Goal: Information Seeking & Learning: Learn about a topic

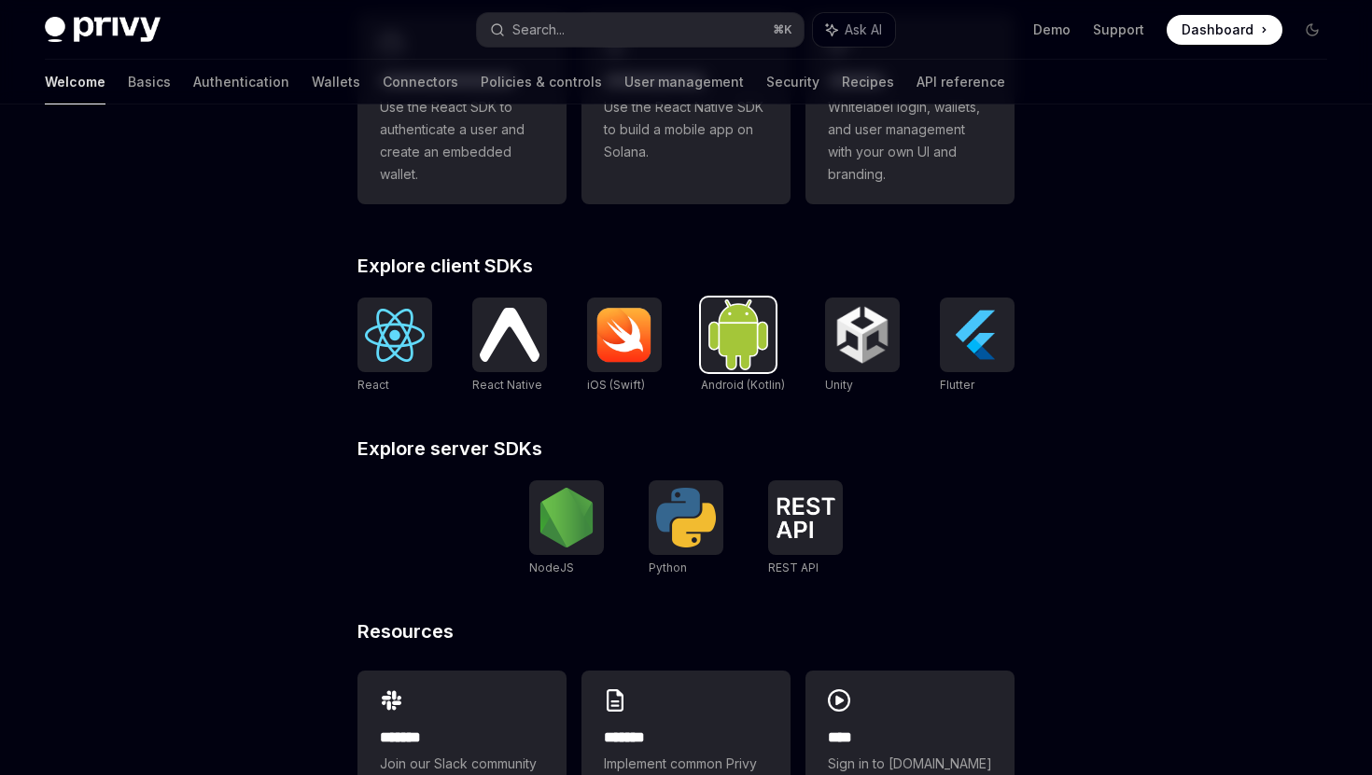
scroll to position [673, 0]
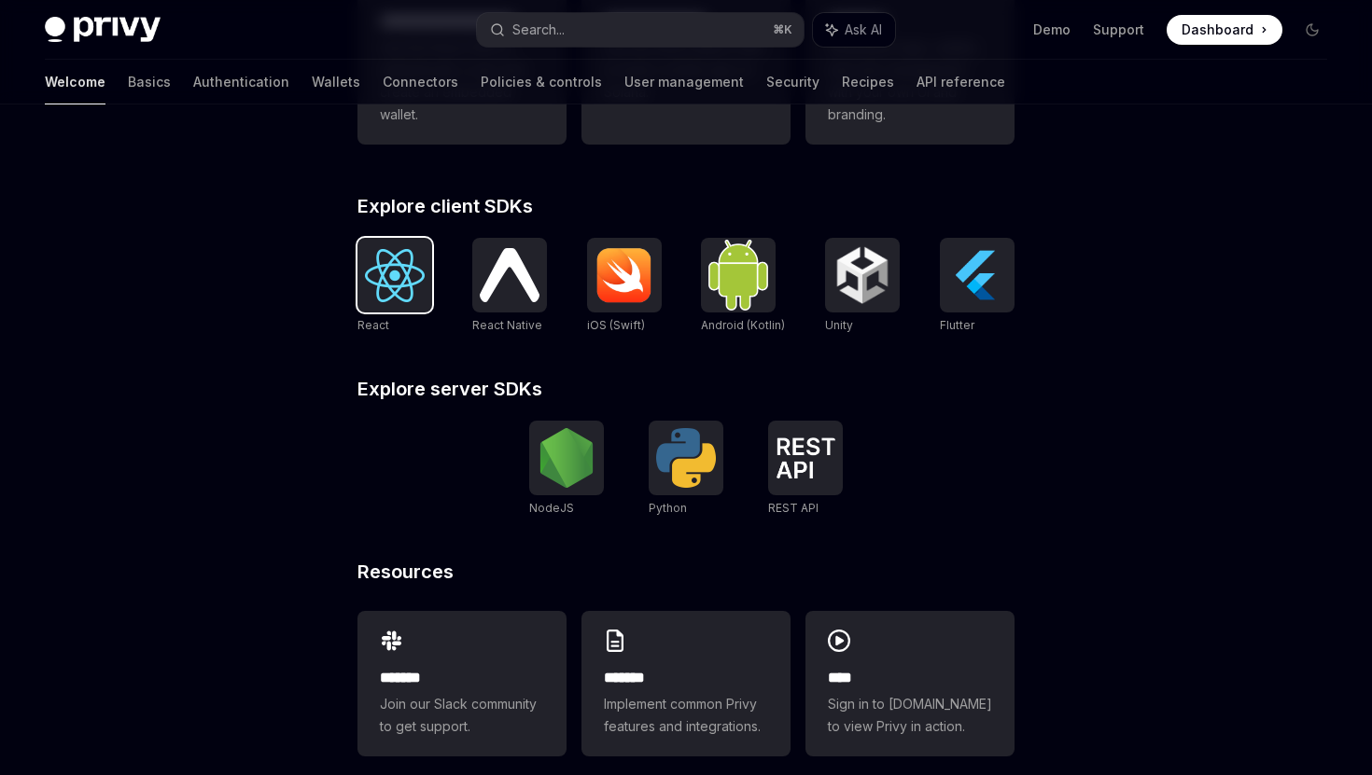
click at [400, 289] on img at bounding box center [395, 275] width 60 height 53
click at [312, 82] on link "Wallets" at bounding box center [336, 82] width 49 height 45
type textarea "*"
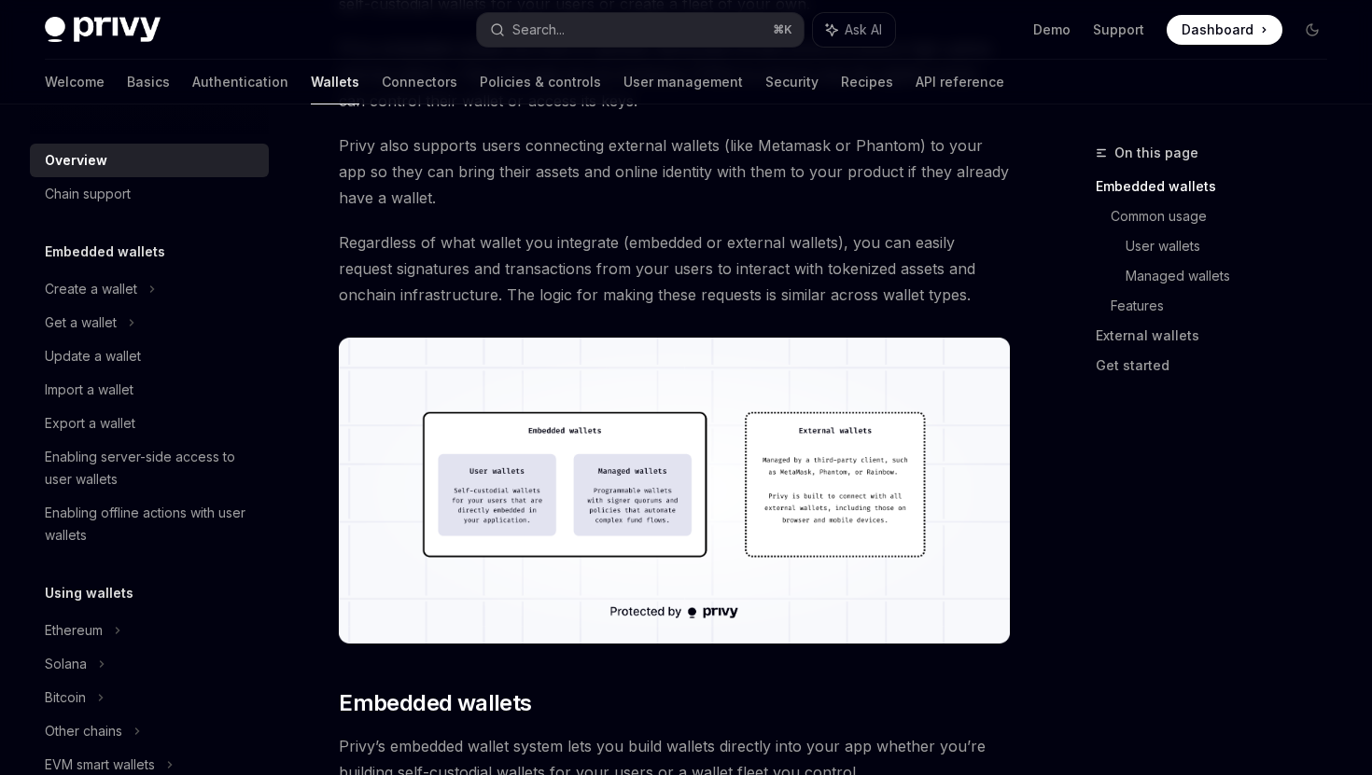
scroll to position [475, 0]
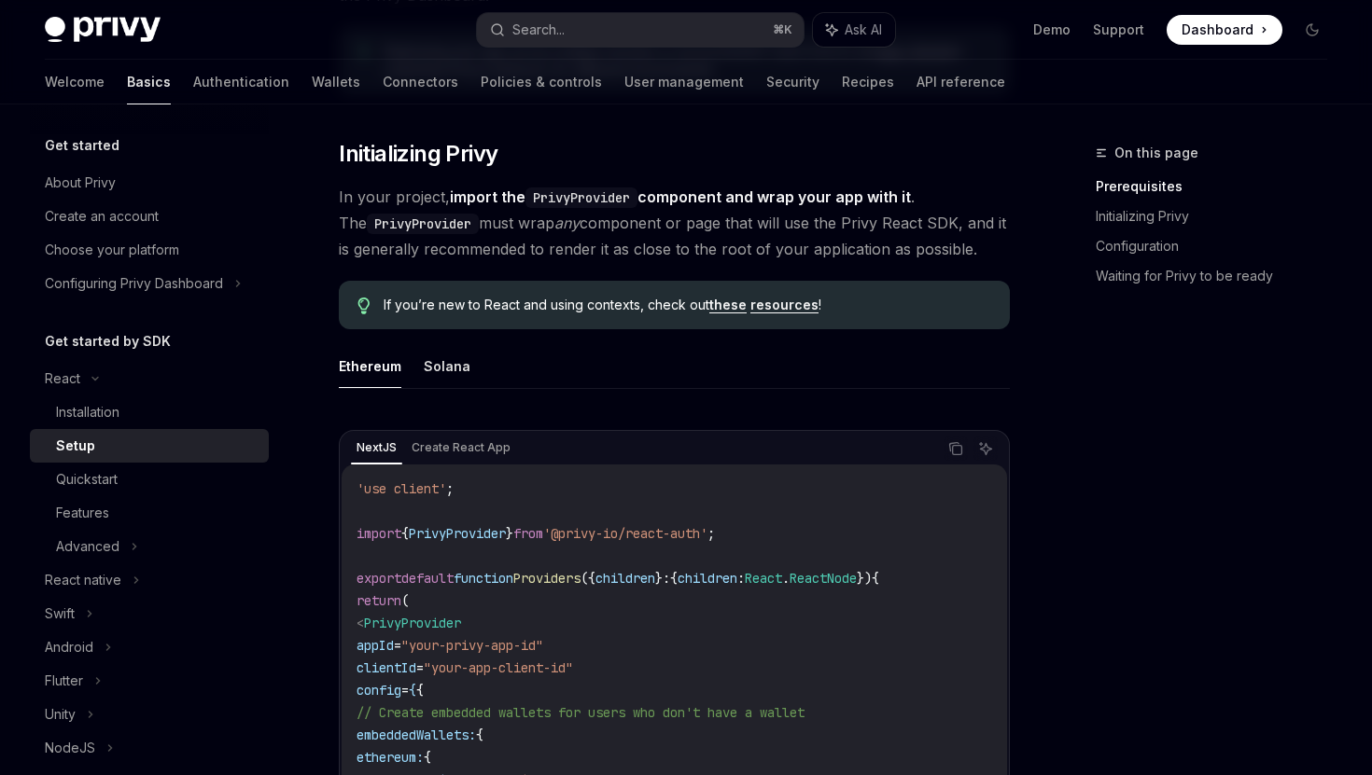
scroll to position [479, 0]
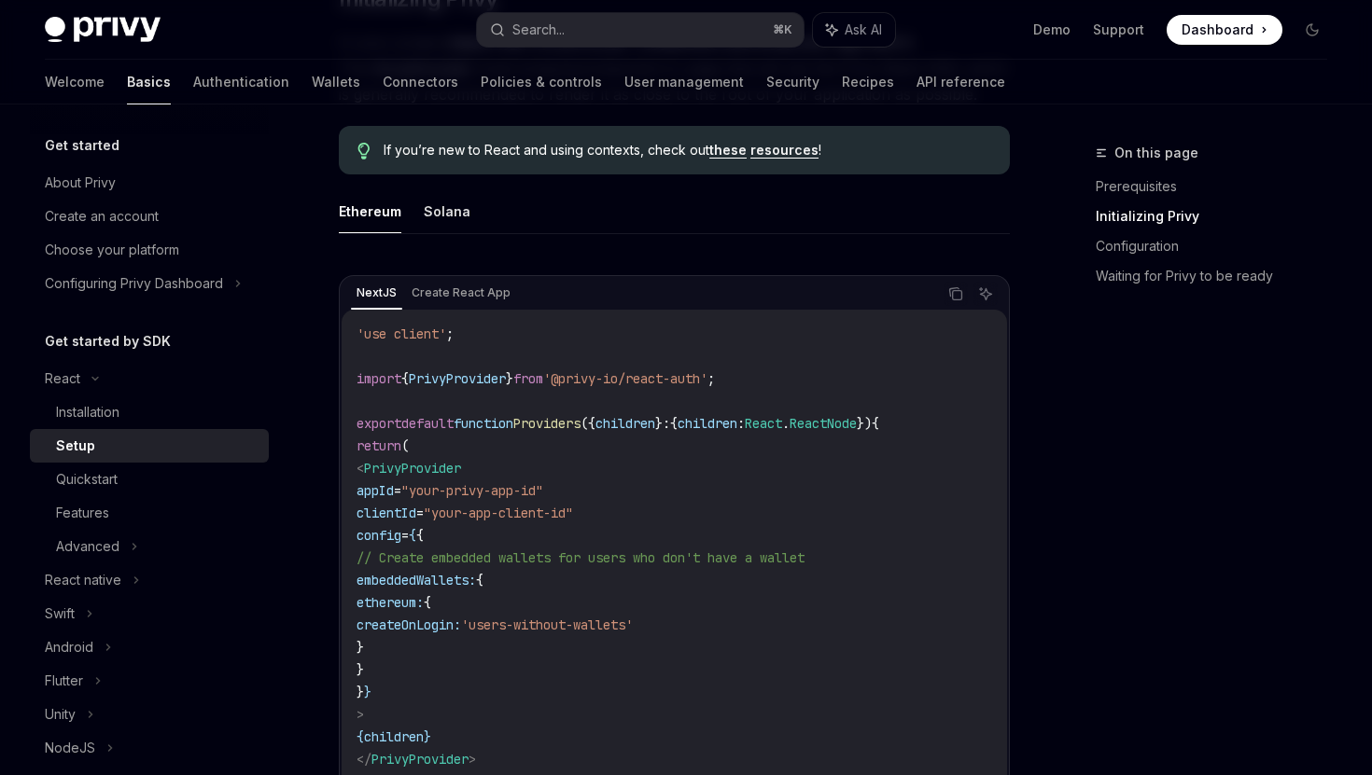
click at [778, 147] on link "resources" at bounding box center [784, 150] width 68 height 17
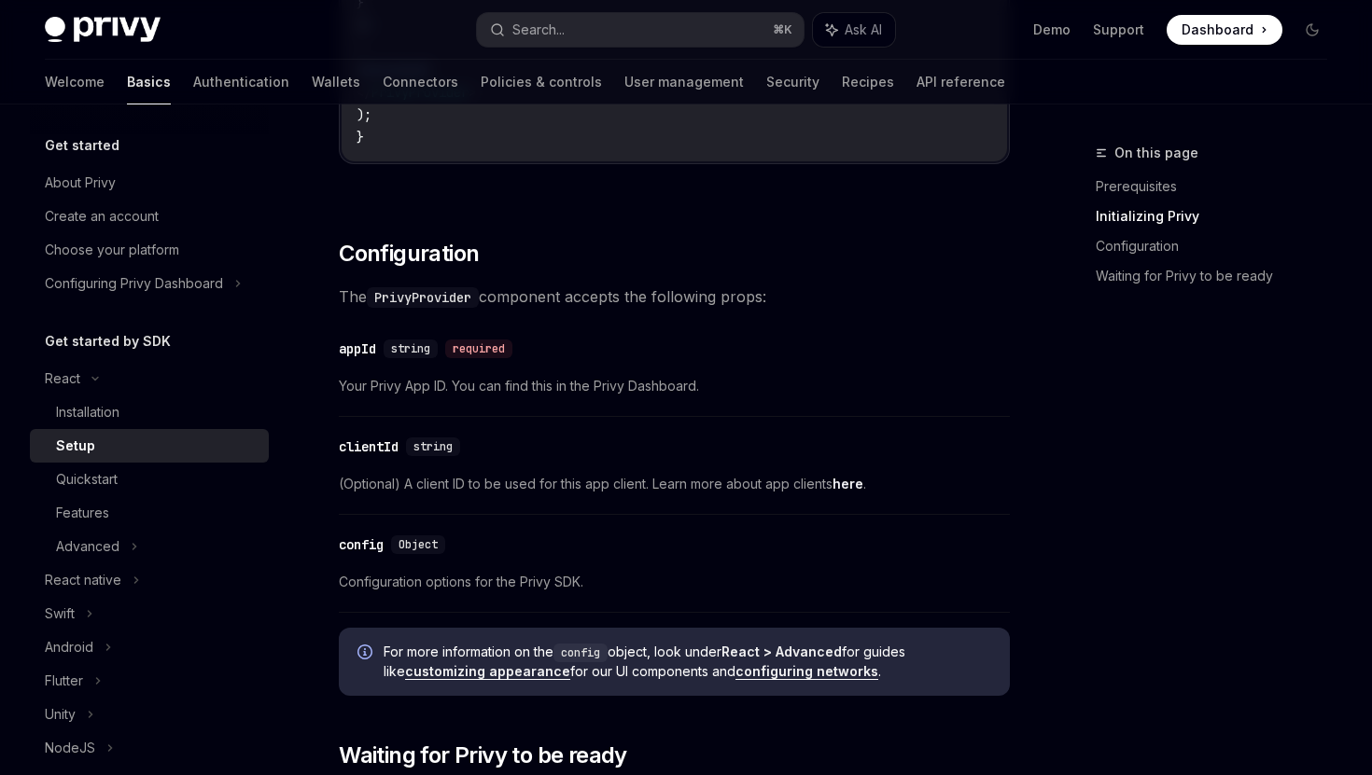
scroll to position [1192, 0]
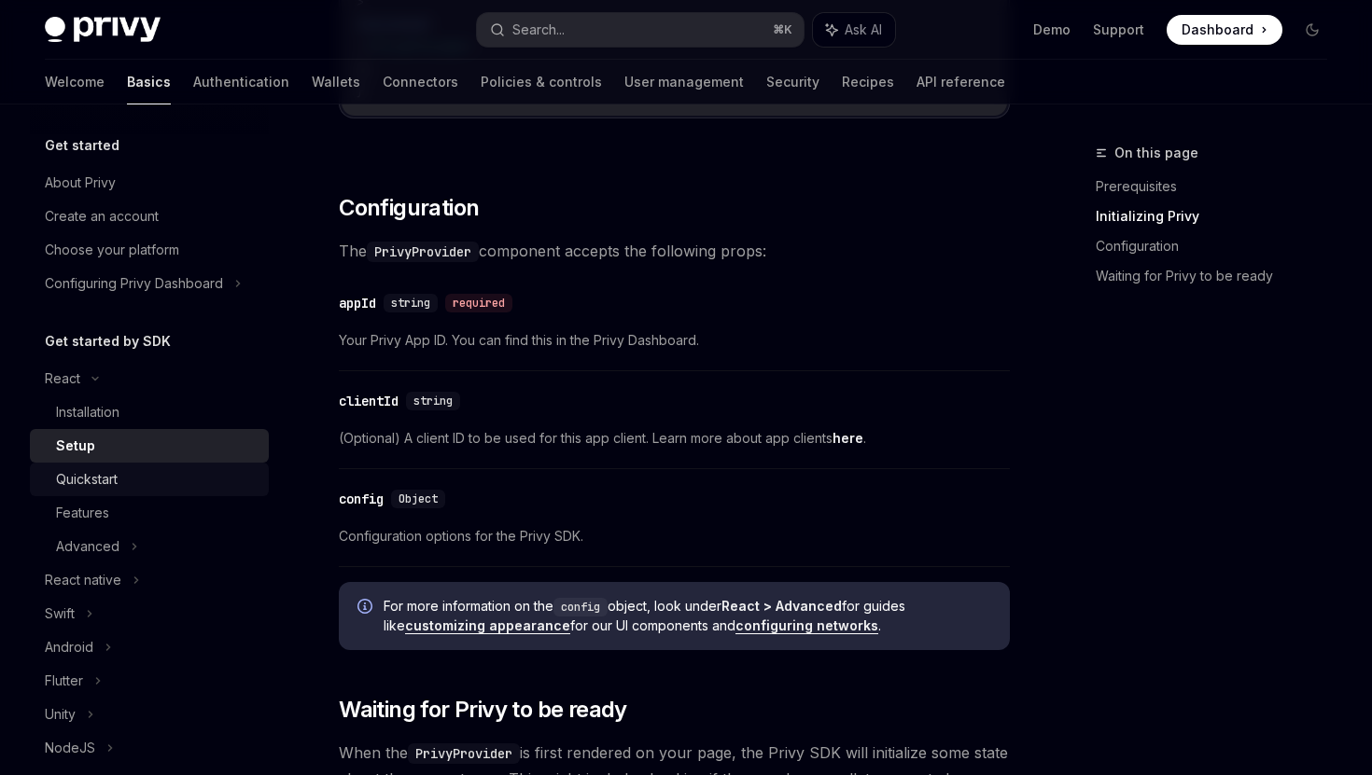
click at [153, 478] on div "Quickstart" at bounding box center [157, 479] width 202 height 22
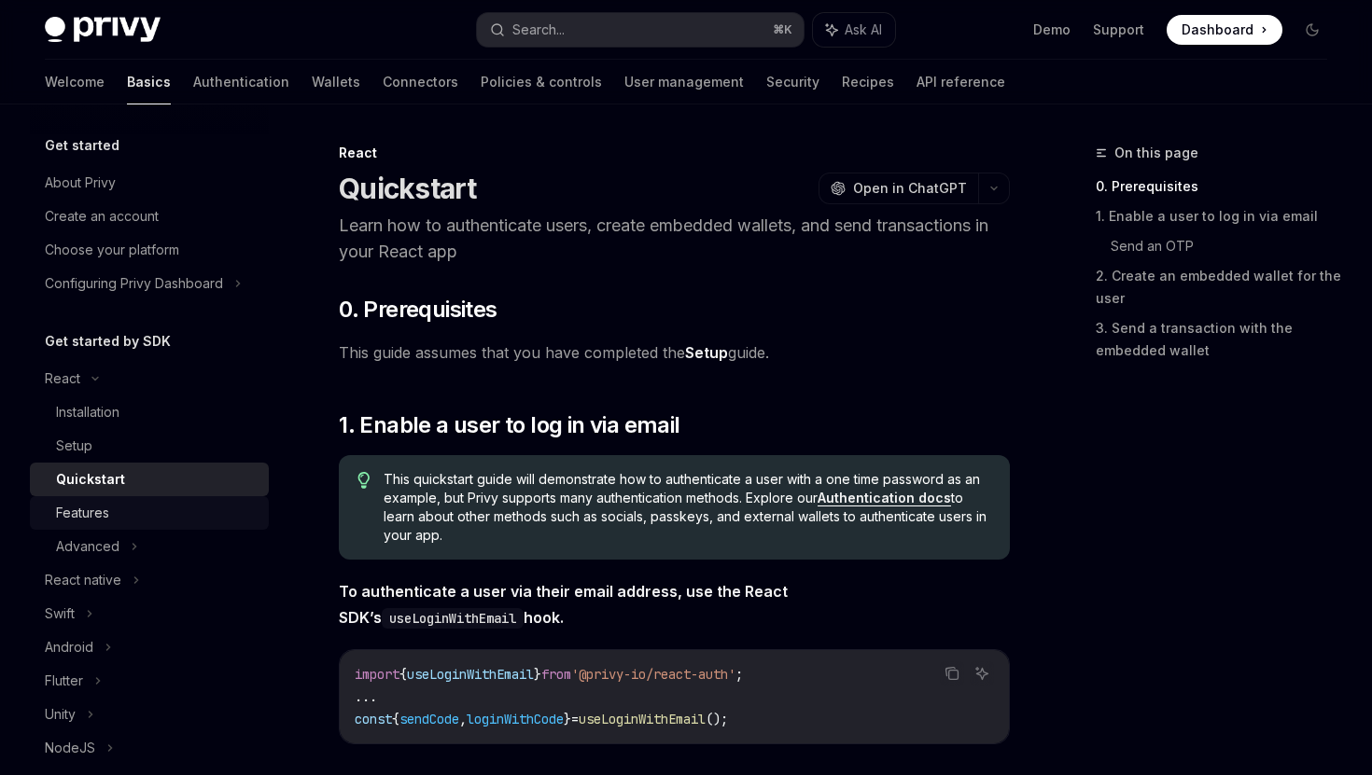
click at [174, 511] on div "Features" at bounding box center [157, 513] width 202 height 22
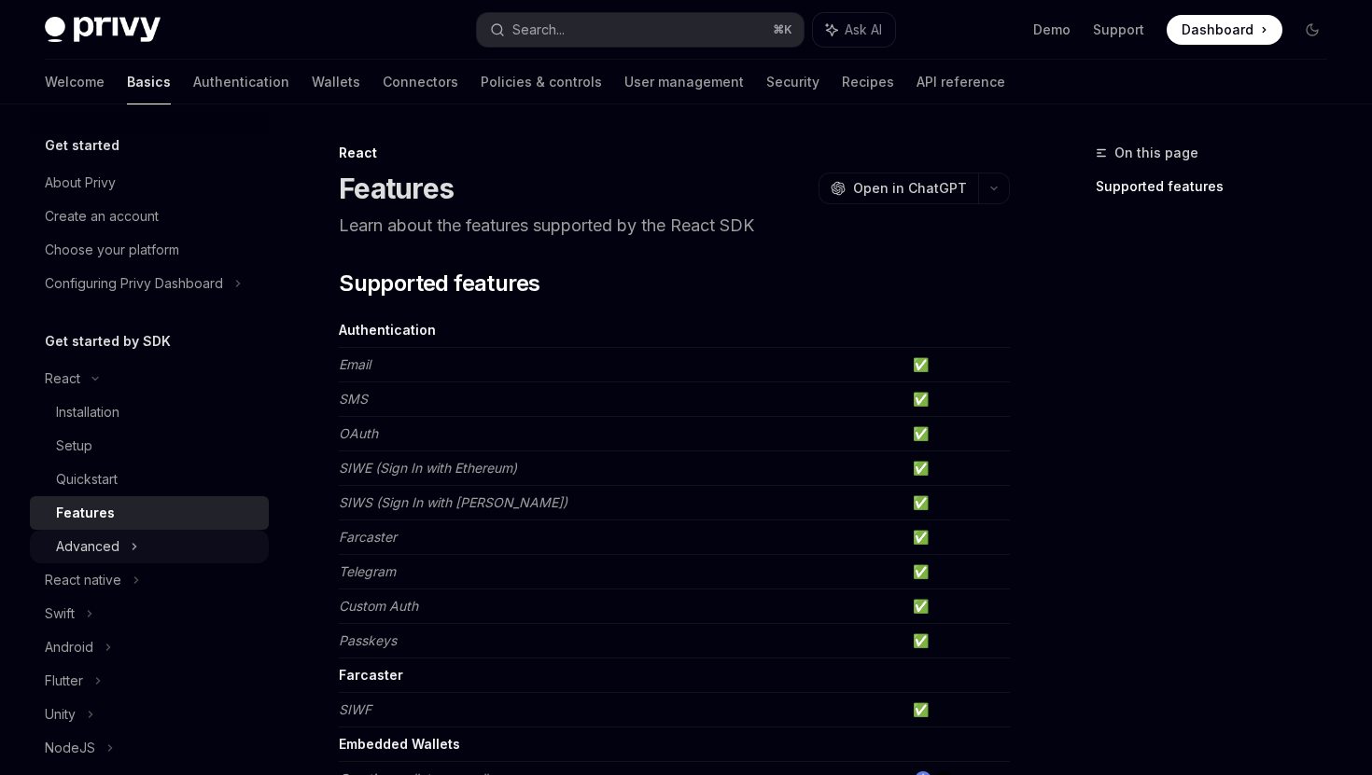
click at [169, 555] on div "Advanced" at bounding box center [149, 547] width 239 height 34
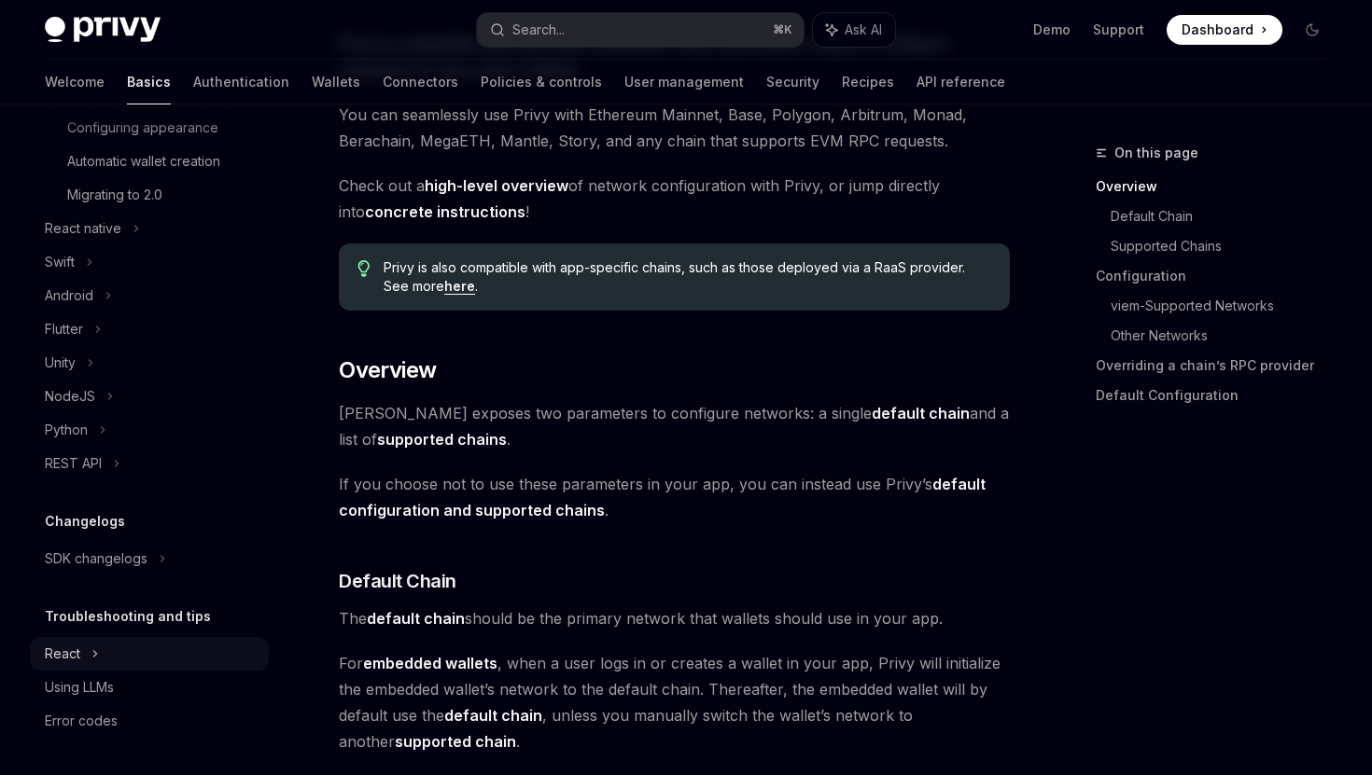
scroll to position [328, 0]
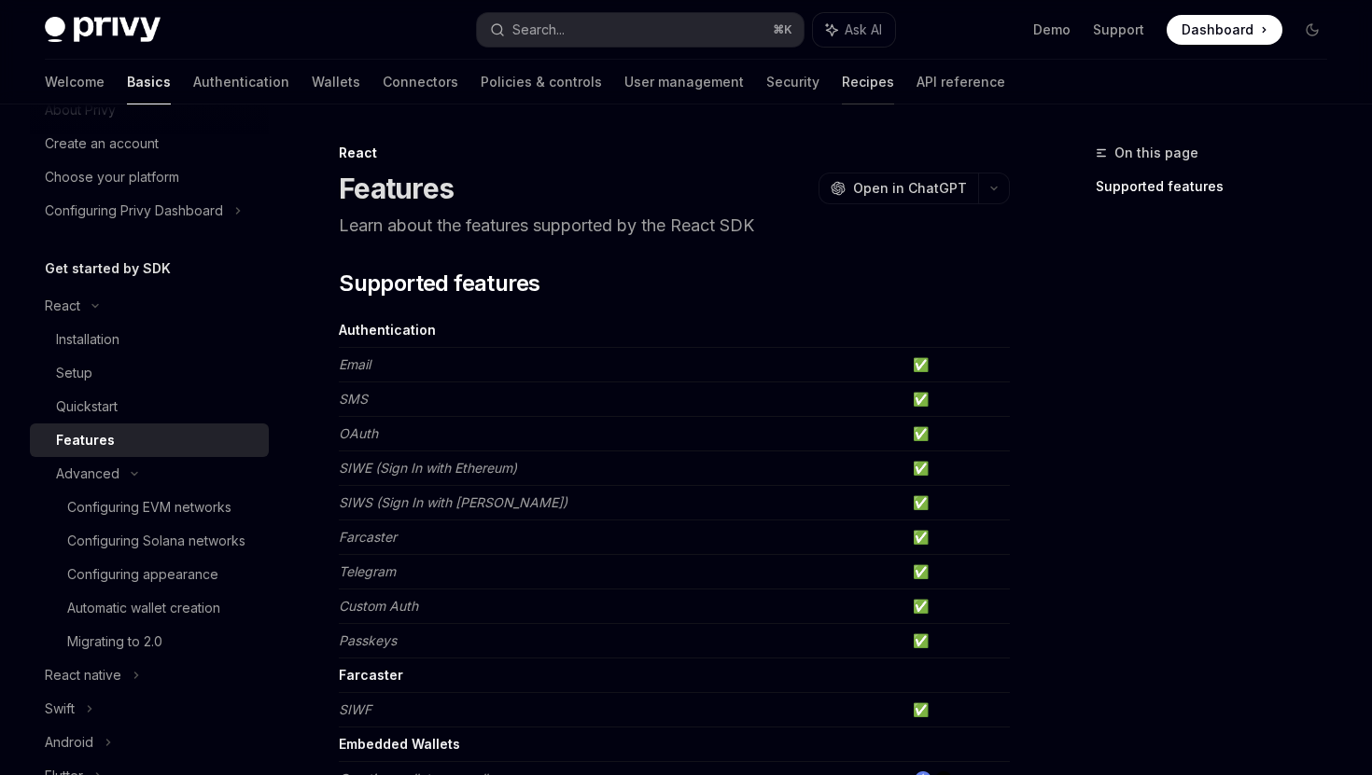
click at [842, 86] on link "Recipes" at bounding box center [868, 82] width 52 height 45
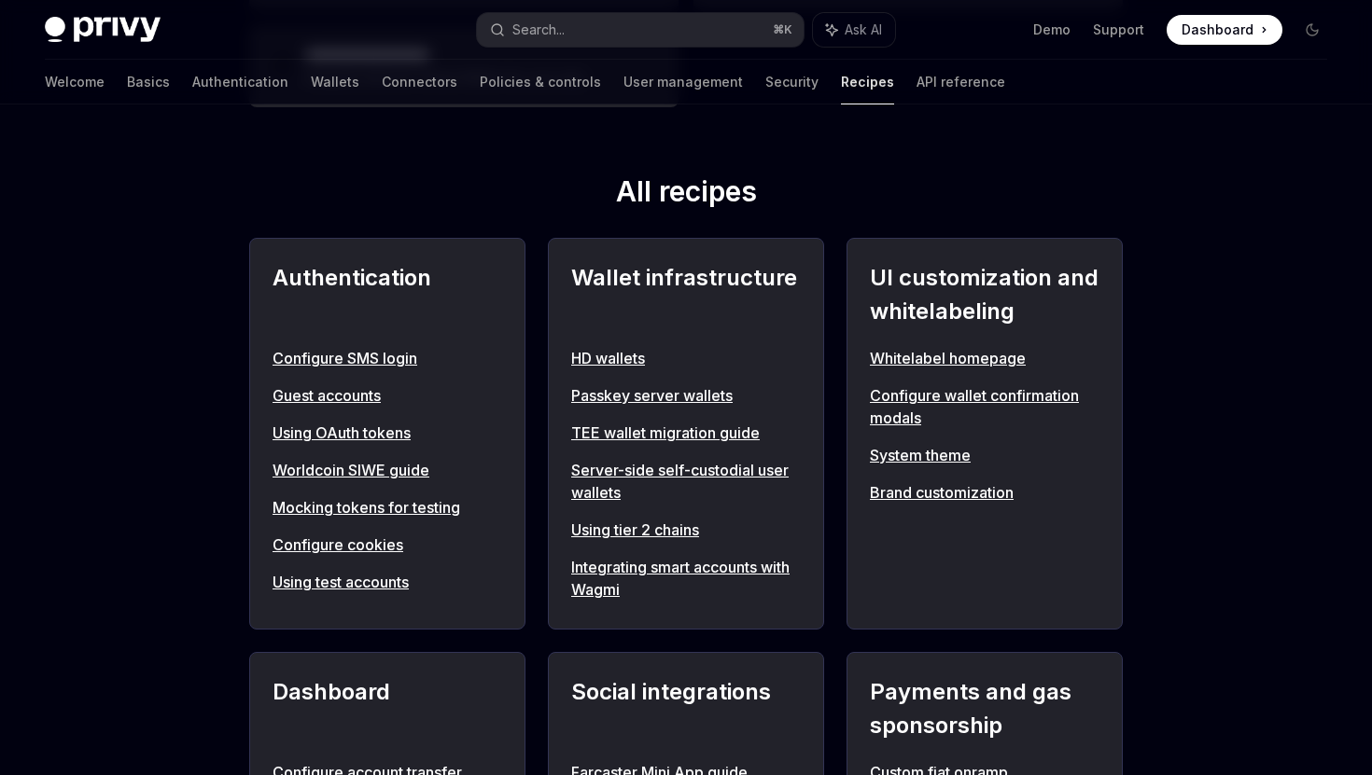
scroll to position [610, 0]
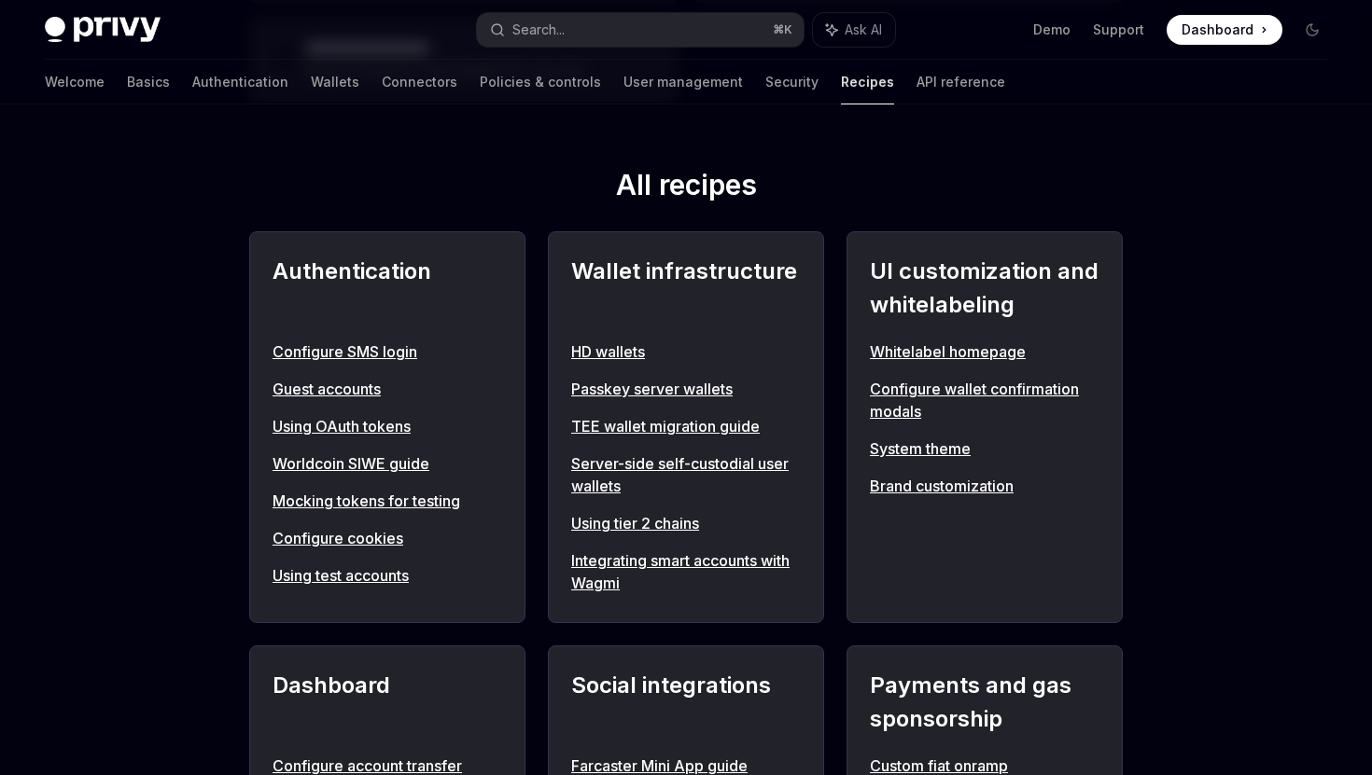
click at [947, 348] on link "Whitelabel homepage" at bounding box center [985, 352] width 230 height 22
type textarea "*"
